Goal: Task Accomplishment & Management: Use online tool/utility

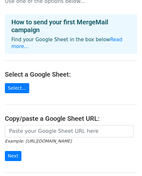
scroll to position [52, 0]
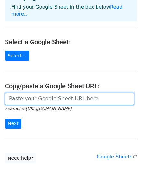
click at [49, 93] on input "url" at bounding box center [69, 99] width 129 height 12
paste input "https://docs.google.com/spreadsheets/d/1QGmdGQQA5PWTgmmHcsCxK3NY8u25QWuEHxCJ46U…"
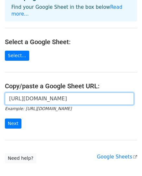
scroll to position [0, 161]
type input "https://docs.google.com/spreadsheets/d/1QGmdGQQA5PWTgmmHcsCxK3NY8u25QWuEHxCJ46U…"
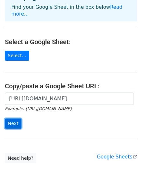
scroll to position [0, 0]
click at [11, 119] on input "Next" at bounding box center [13, 124] width 17 height 10
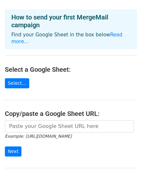
scroll to position [65, 0]
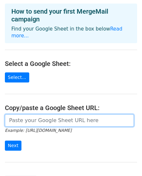
click at [31, 115] on input "url" at bounding box center [69, 121] width 129 height 12
paste input "[URL][DOMAIN_NAME]"
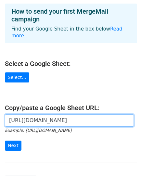
scroll to position [0, 161]
type input "[URL][DOMAIN_NAME]"
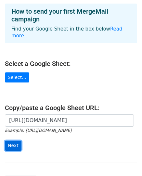
click at [13, 141] on input "Next" at bounding box center [13, 146] width 17 height 10
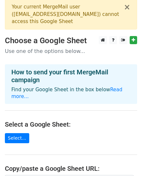
scroll to position [0, 0]
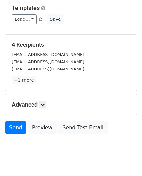
scroll to position [102, 0]
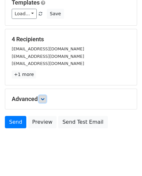
click at [43, 97] on icon at bounding box center [43, 99] width 4 height 4
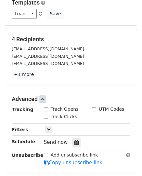
click at [49, 106] on div "Track Opens" at bounding box center [61, 109] width 35 height 7
click at [47, 107] on input "Track Opens" at bounding box center [46, 109] width 4 height 4
checkbox input "true"
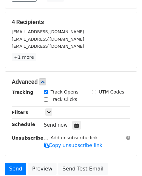
scroll to position [135, 0]
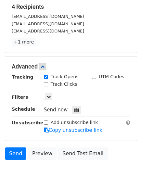
click at [47, 82] on input "Track Clicks" at bounding box center [46, 84] width 4 height 4
checkbox input "true"
click at [51, 93] on link at bounding box center [48, 96] width 7 height 7
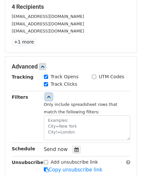
click at [51, 93] on link at bounding box center [48, 96] width 7 height 7
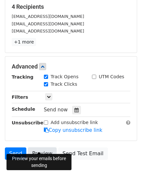
click at [34, 149] on link "Preview" at bounding box center [42, 154] width 29 height 12
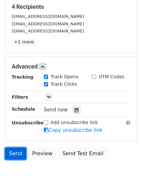
click at [11, 149] on link "Send" at bounding box center [15, 154] width 21 height 12
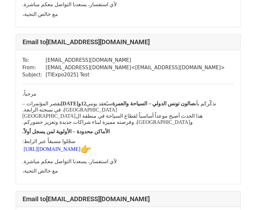
scroll to position [358, 0]
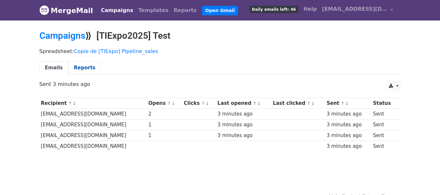
click at [68, 65] on link "Reports" at bounding box center [84, 67] width 33 height 13
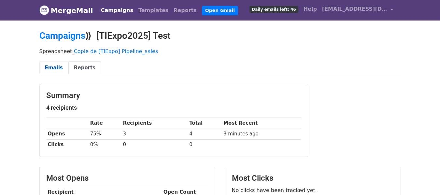
click at [46, 72] on link "Emails" at bounding box center [53, 67] width 29 height 13
